Goal: Transaction & Acquisition: Purchase product/service

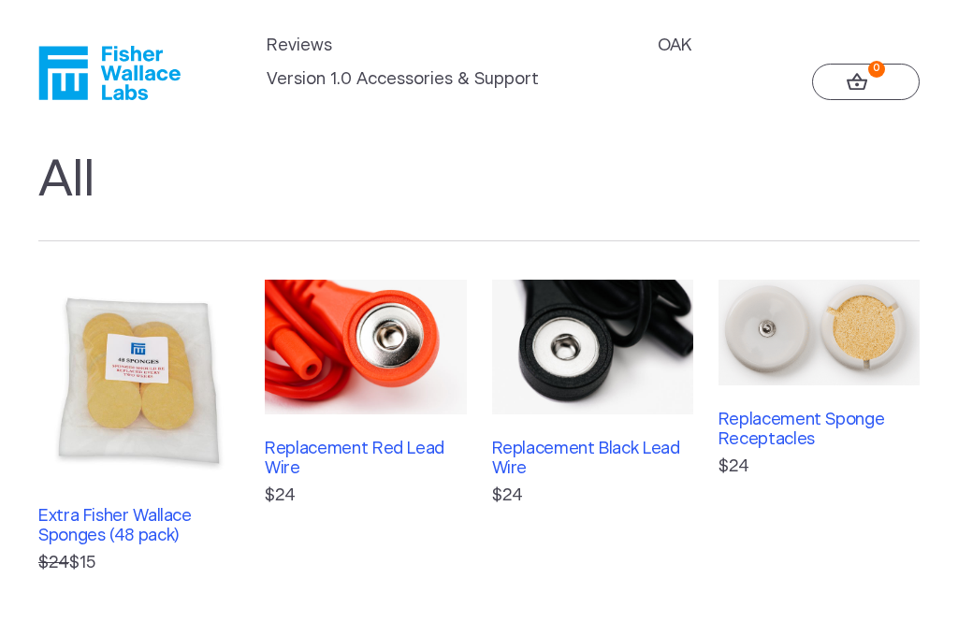
click at [814, 366] on img at bounding box center [819, 332] width 201 height 105
click at [165, 407] on img at bounding box center [138, 380] width 201 height 201
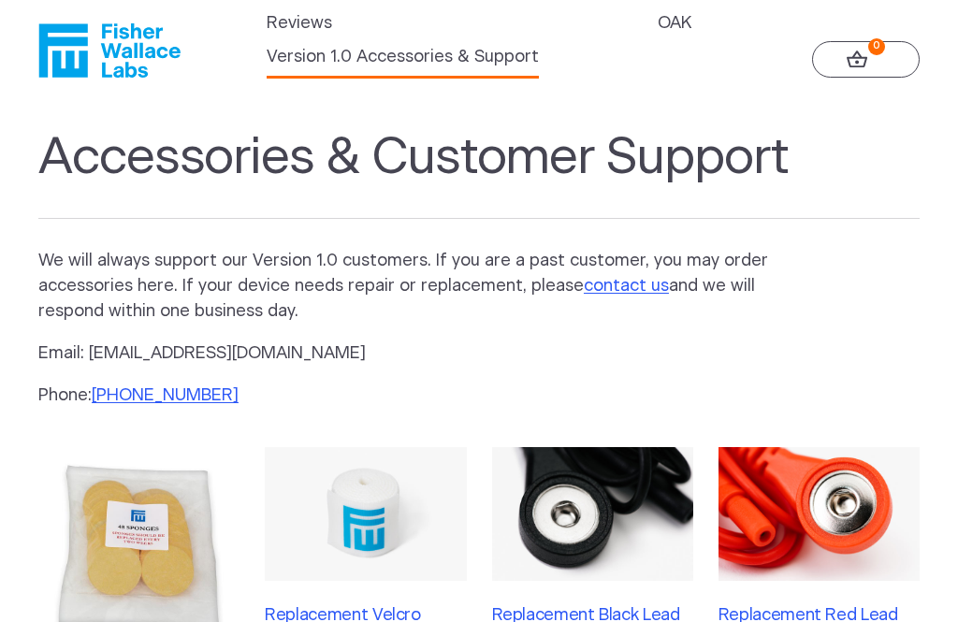
scroll to position [22, 0]
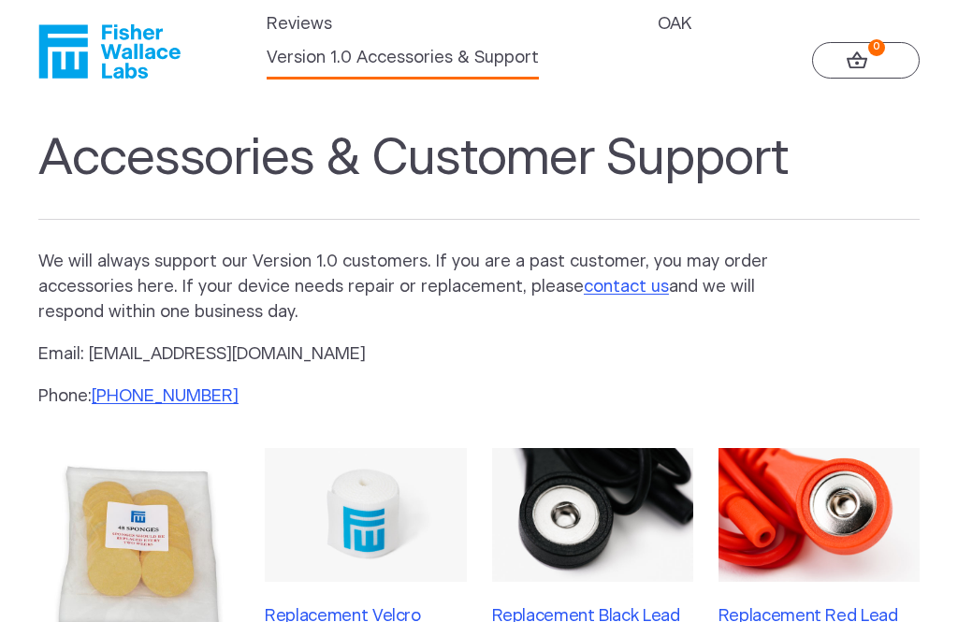
click at [220, 357] on p "Email: [EMAIL_ADDRESS][DOMAIN_NAME]" at bounding box center [420, 355] width 764 height 25
click at [162, 362] on p "Email: [EMAIL_ADDRESS][DOMAIN_NAME]" at bounding box center [420, 355] width 764 height 25
click at [777, 372] on section "Accessories & Customer Support We will always support our Version 1.0 customers…" at bounding box center [479, 595] width 958 height 967
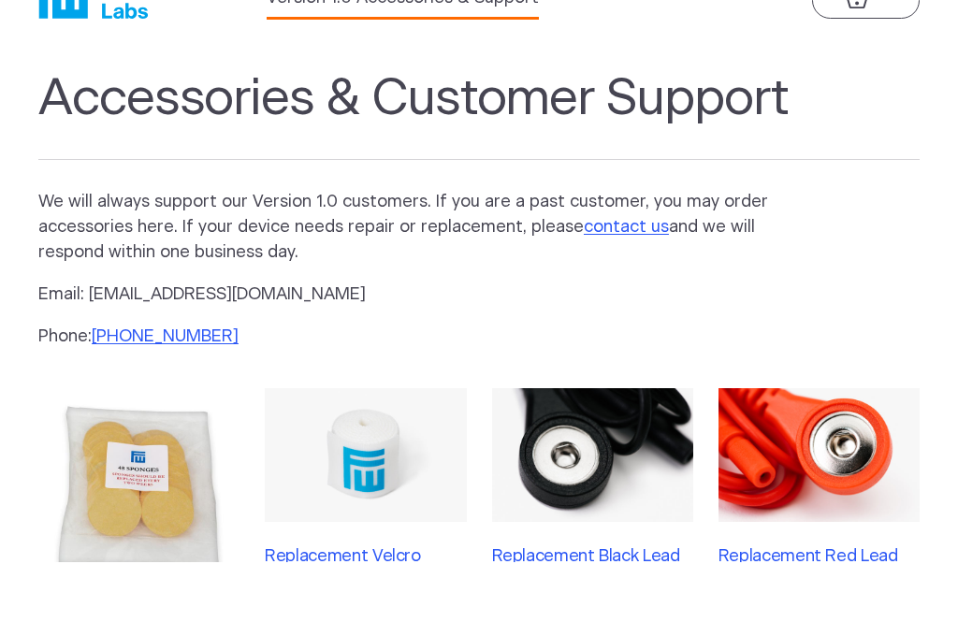
scroll to position [81, 0]
